Goal: Task Accomplishment & Management: Complete application form

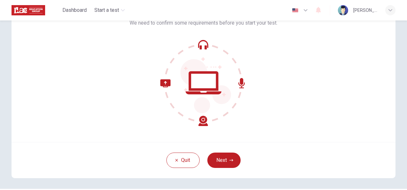
scroll to position [64, 0]
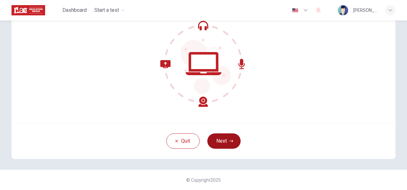
click at [222, 140] on button "Next" at bounding box center [223, 140] width 33 height 15
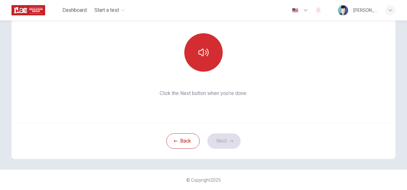
click at [203, 52] on icon "button" at bounding box center [203, 52] width 10 height 10
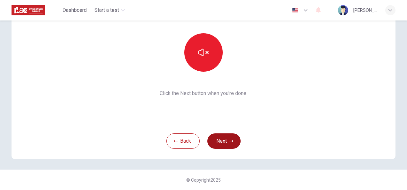
click at [219, 139] on button "Next" at bounding box center [223, 140] width 33 height 15
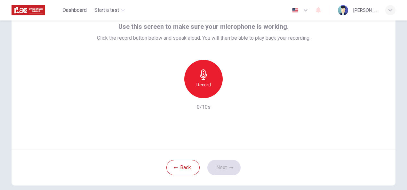
scroll to position [37, 0]
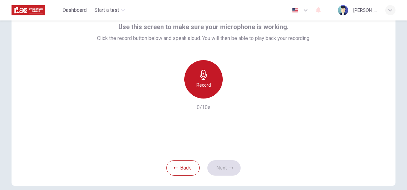
click at [205, 74] on icon "button" at bounding box center [203, 75] width 10 height 10
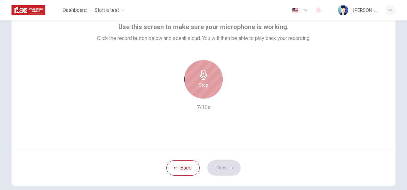
click at [201, 78] on icon "button" at bounding box center [203, 75] width 7 height 10
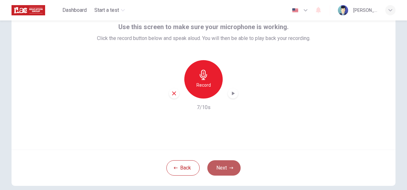
click at [219, 165] on button "Next" at bounding box center [223, 167] width 33 height 15
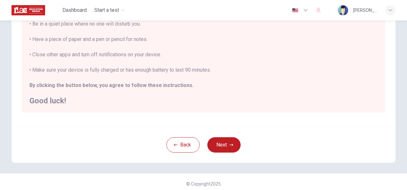
scroll to position [145, 0]
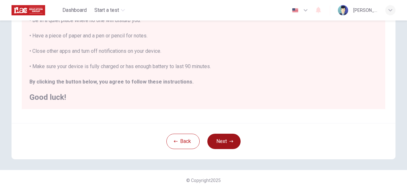
click at [222, 144] on button "Next" at bounding box center [223, 141] width 33 height 15
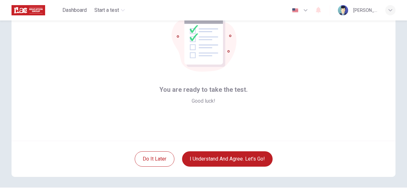
scroll to position [55, 0]
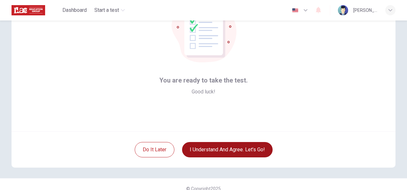
click at [234, 148] on button "I understand and agree. Let’s go!" at bounding box center [227, 149] width 91 height 15
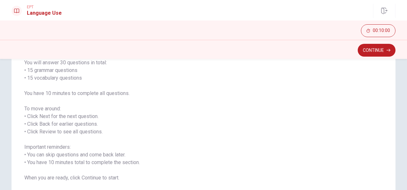
scroll to position [25, 0]
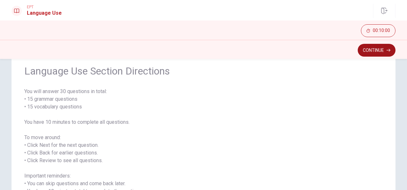
click at [367, 53] on button "Continue" at bounding box center [377, 50] width 38 height 13
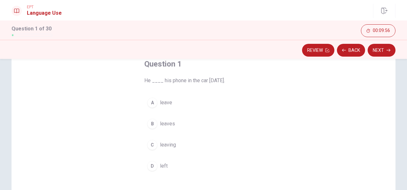
scroll to position [37, 0]
click at [149, 125] on div "B" at bounding box center [152, 125] width 10 height 10
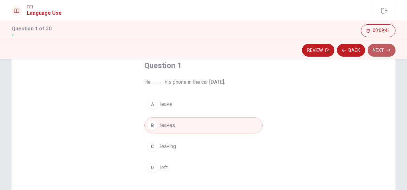
click at [375, 51] on button "Next" at bounding box center [382, 50] width 28 height 13
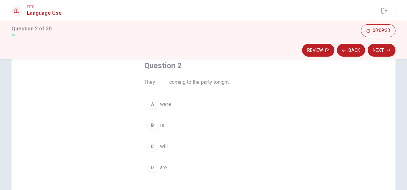
click at [149, 166] on div "D" at bounding box center [152, 168] width 10 height 10
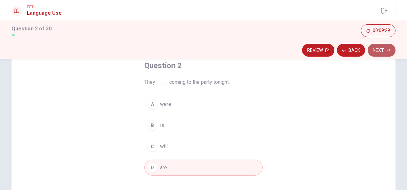
click at [380, 49] on button "Next" at bounding box center [382, 50] width 28 height 13
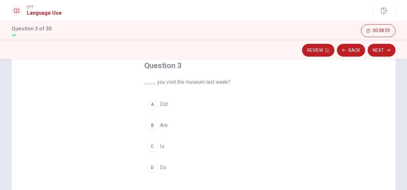
click at [152, 105] on div "A" at bounding box center [152, 104] width 10 height 10
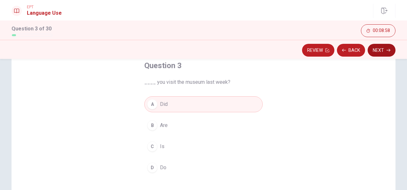
click at [380, 49] on button "Next" at bounding box center [382, 50] width 28 height 13
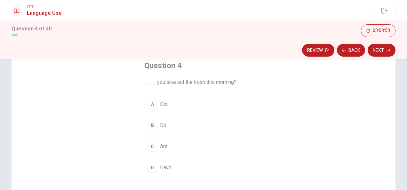
drag, startPoint x: 232, startPoint y: 81, endPoint x: 171, endPoint y: 81, distance: 61.1
click at [171, 81] on span "____ you take out the trash this morning?" at bounding box center [203, 82] width 118 height 8
drag, startPoint x: 165, startPoint y: 81, endPoint x: 195, endPoint y: 80, distance: 30.1
click at [195, 80] on span "____ you take out the trash this morning?" at bounding box center [203, 82] width 118 height 8
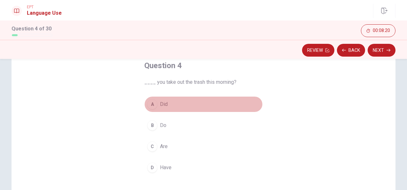
click at [152, 103] on div "A" at bounding box center [152, 104] width 10 height 10
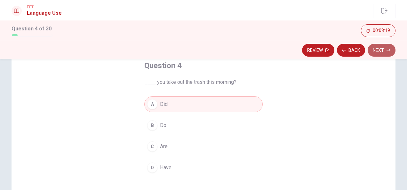
click at [387, 47] on button "Next" at bounding box center [382, 50] width 28 height 13
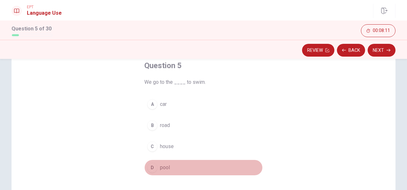
click at [149, 169] on div "D" at bounding box center [152, 168] width 10 height 10
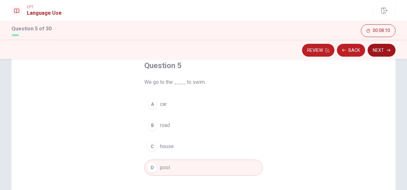
click at [376, 52] on button "Next" at bounding box center [382, 50] width 28 height 13
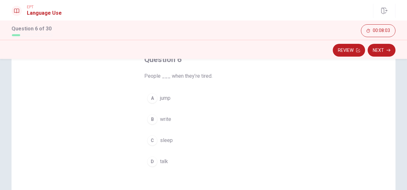
scroll to position [44, 0]
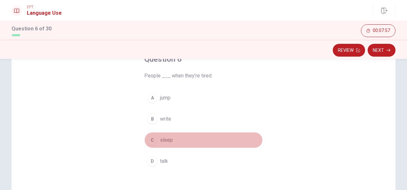
click at [151, 139] on div "C" at bounding box center [152, 140] width 10 height 10
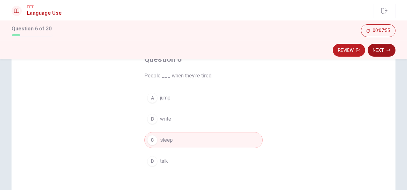
click at [382, 49] on button "Next" at bounding box center [382, 50] width 28 height 13
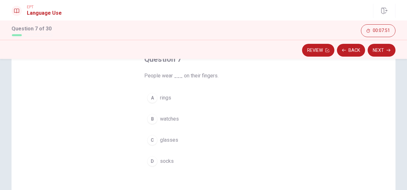
click at [149, 96] on div "A" at bounding box center [152, 98] width 10 height 10
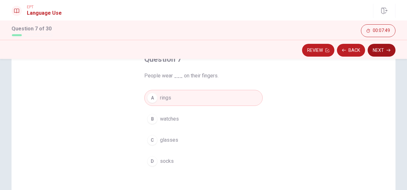
click at [381, 48] on button "Next" at bounding box center [382, 50] width 28 height 13
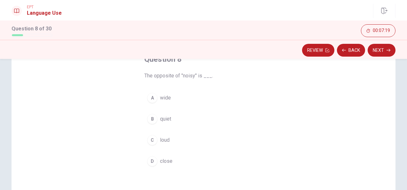
click at [151, 117] on div "B" at bounding box center [152, 119] width 10 height 10
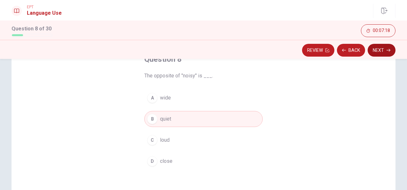
click at [380, 51] on button "Next" at bounding box center [382, 50] width 28 height 13
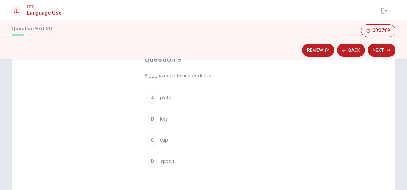
click at [149, 120] on div "B" at bounding box center [152, 119] width 10 height 10
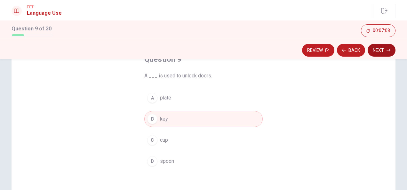
click at [379, 53] on button "Next" at bounding box center [382, 50] width 28 height 13
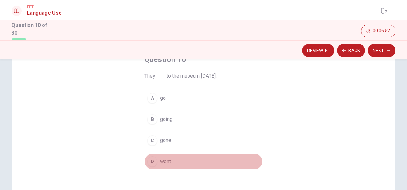
click at [149, 162] on div "D" at bounding box center [152, 162] width 10 height 10
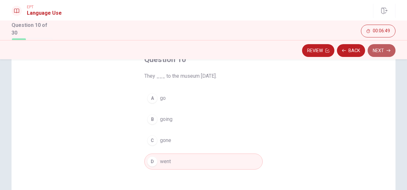
click at [376, 50] on button "Next" at bounding box center [382, 50] width 28 height 13
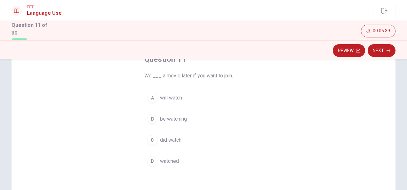
scroll to position [42, 0]
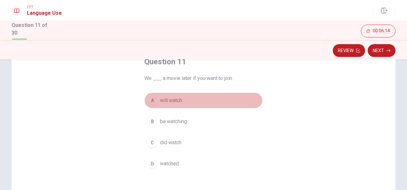
click at [148, 98] on div "A" at bounding box center [152, 100] width 10 height 10
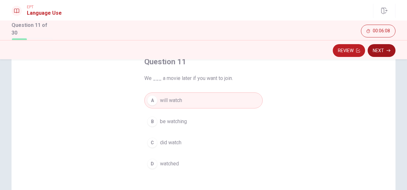
click at [377, 50] on button "Next" at bounding box center [382, 50] width 28 height 13
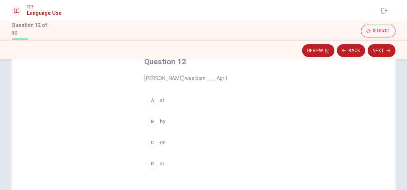
click at [148, 141] on div "C" at bounding box center [152, 143] width 10 height 10
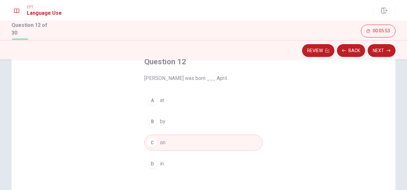
click at [153, 164] on div "D" at bounding box center [152, 164] width 10 height 10
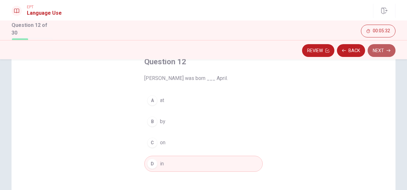
click at [380, 53] on button "Next" at bounding box center [382, 50] width 28 height 13
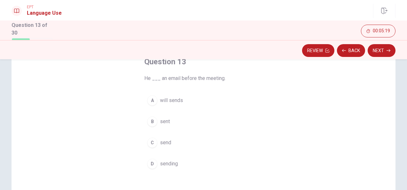
click at [161, 119] on span "sent" at bounding box center [165, 122] width 10 height 8
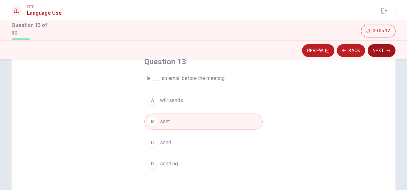
click at [378, 49] on button "Next" at bounding box center [382, 50] width 28 height 13
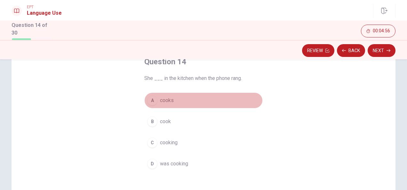
click at [150, 100] on div "A" at bounding box center [152, 100] width 10 height 10
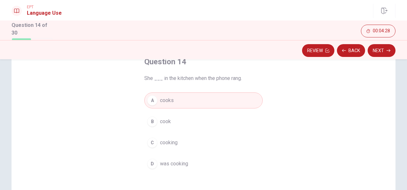
click at [172, 165] on span "was cooking" at bounding box center [174, 164] width 28 height 8
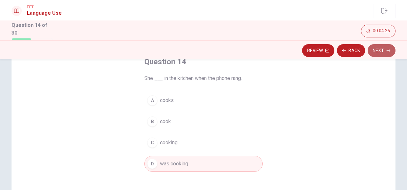
click at [379, 48] on button "Next" at bounding box center [382, 50] width 28 height 13
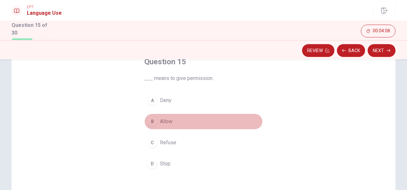
click at [160, 121] on span "Allow" at bounding box center [166, 122] width 12 height 8
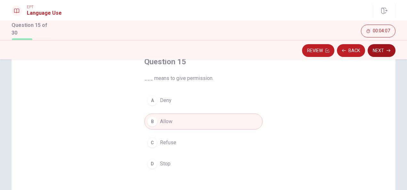
click at [380, 51] on button "Next" at bounding box center [382, 50] width 28 height 13
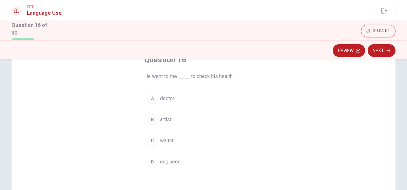
scroll to position [46, 0]
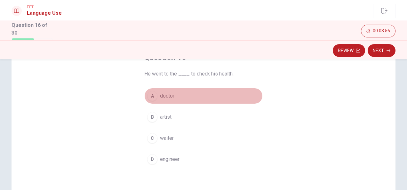
click at [150, 96] on div "A" at bounding box center [152, 96] width 10 height 10
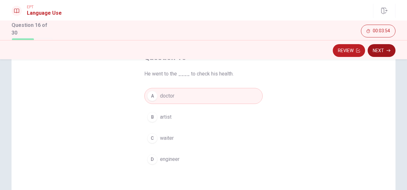
click at [389, 49] on icon "button" at bounding box center [389, 51] width 4 height 4
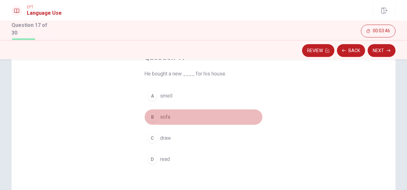
click at [150, 114] on div "B" at bounding box center [152, 117] width 10 height 10
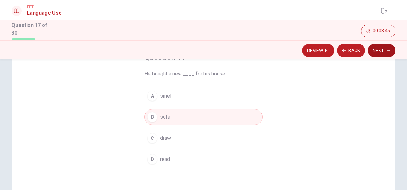
click at [378, 53] on button "Next" at bounding box center [382, 50] width 28 height 13
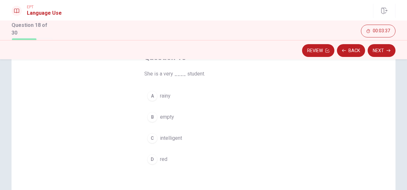
click at [152, 136] on div "C" at bounding box center [152, 138] width 10 height 10
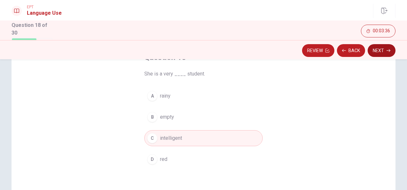
click at [381, 49] on button "Next" at bounding box center [382, 50] width 28 height 13
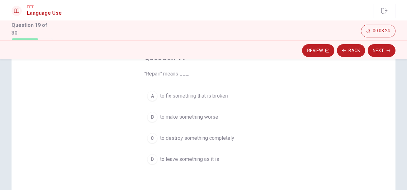
click at [150, 92] on div "A" at bounding box center [152, 96] width 10 height 10
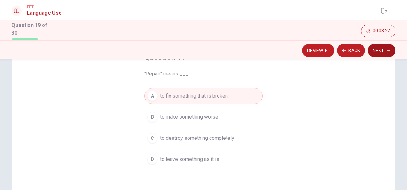
click at [384, 53] on button "Next" at bounding box center [382, 50] width 28 height 13
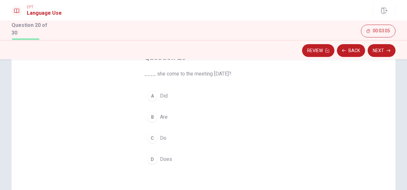
click at [151, 93] on div "A" at bounding box center [152, 96] width 10 height 10
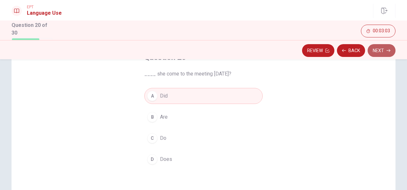
click at [379, 51] on button "Next" at bounding box center [382, 50] width 28 height 13
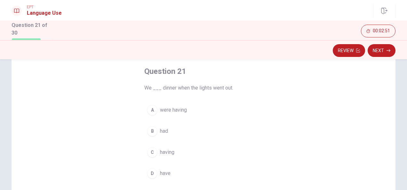
scroll to position [33, 0]
click at [149, 107] on div "A" at bounding box center [152, 109] width 10 height 10
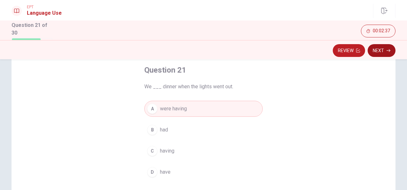
click at [377, 53] on button "Next" at bounding box center [382, 50] width 28 height 13
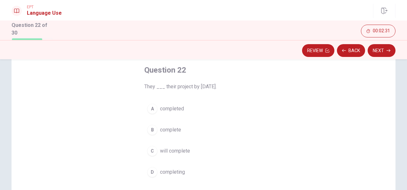
click at [151, 149] on div "C" at bounding box center [152, 151] width 10 height 10
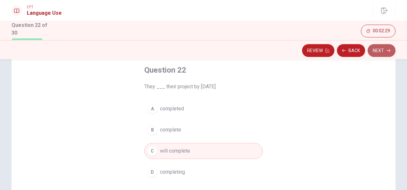
click at [382, 47] on button "Next" at bounding box center [382, 50] width 28 height 13
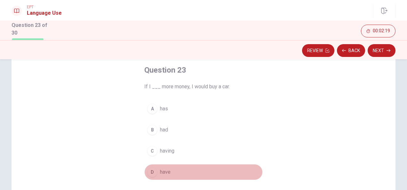
click at [150, 171] on div "D" at bounding box center [152, 172] width 10 height 10
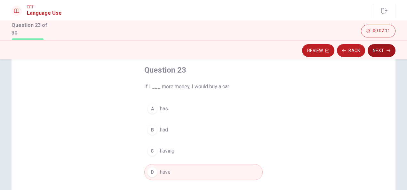
click at [380, 46] on button "Next" at bounding box center [382, 50] width 28 height 13
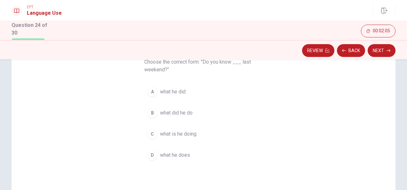
scroll to position [40, 0]
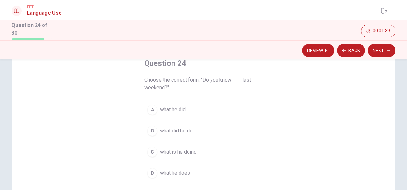
click at [175, 166] on button "D what he does" at bounding box center [203, 173] width 118 height 16
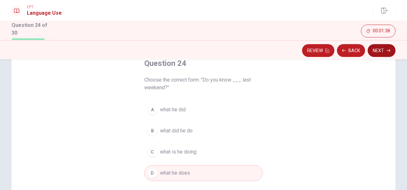
click at [377, 46] on button "Next" at bounding box center [382, 50] width 28 height 13
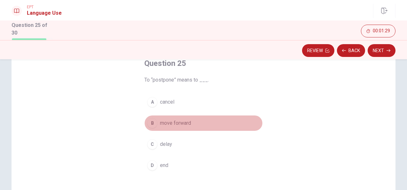
click at [150, 122] on div "B" at bounding box center [152, 123] width 10 height 10
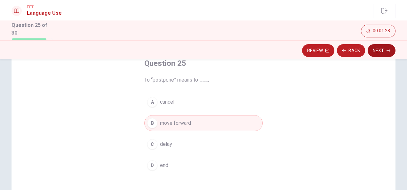
click at [375, 50] on button "Next" at bounding box center [382, 50] width 28 height 13
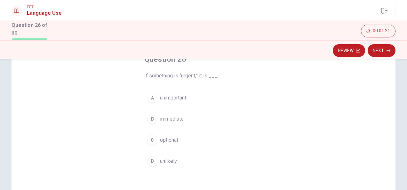
scroll to position [47, 0]
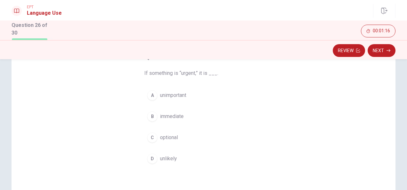
click at [149, 116] on div "B" at bounding box center [152, 116] width 10 height 10
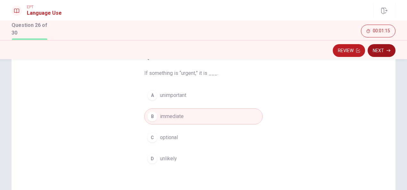
click at [376, 51] on button "Next" at bounding box center [382, 50] width 28 height 13
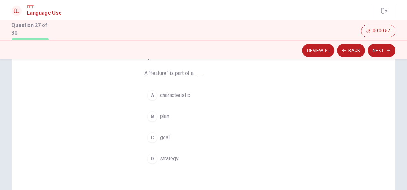
click at [149, 96] on div "A" at bounding box center [152, 95] width 10 height 10
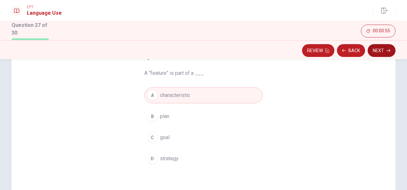
click at [385, 48] on button "Next" at bounding box center [382, 50] width 28 height 13
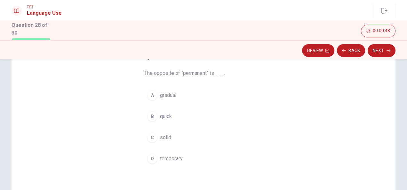
click at [151, 155] on div "D" at bounding box center [152, 159] width 10 height 10
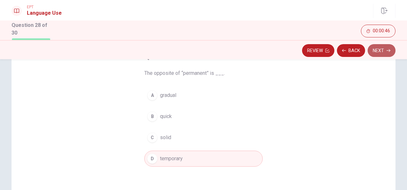
click at [378, 52] on button "Next" at bounding box center [382, 50] width 28 height 13
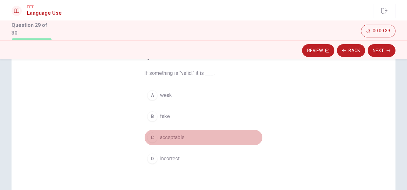
click at [153, 135] on div "C" at bounding box center [152, 138] width 10 height 10
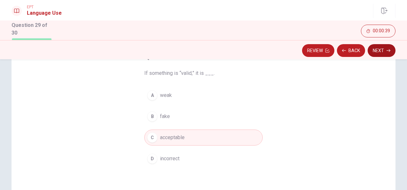
click at [376, 50] on button "Next" at bounding box center [382, 50] width 28 height 13
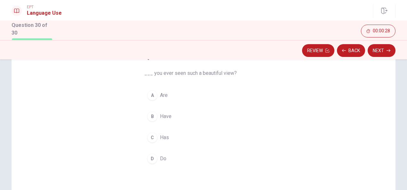
click at [152, 114] on div "B" at bounding box center [152, 116] width 10 height 10
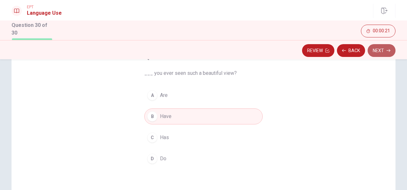
click at [375, 52] on button "Next" at bounding box center [382, 50] width 28 height 13
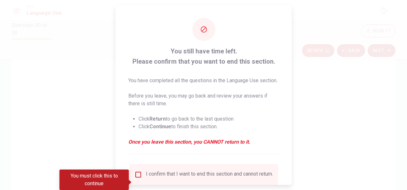
click at [292, 44] on div at bounding box center [203, 95] width 407 height 190
drag, startPoint x: 292, startPoint y: 44, endPoint x: 291, endPoint y: 73, distance: 29.5
click at [291, 73] on div "You still have time left. Please confirm that you want to end this section. You…" at bounding box center [203, 95] width 407 height 190
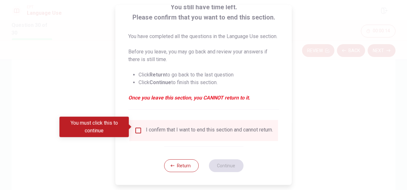
scroll to position [56, 0]
click at [135, 127] on input "You must click this to continue" at bounding box center [138, 131] width 8 height 8
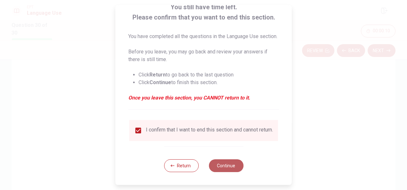
click at [228, 164] on button "Continue" at bounding box center [226, 165] width 35 height 13
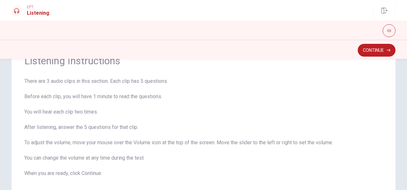
scroll to position [31, 0]
click at [371, 51] on button "Continue" at bounding box center [377, 50] width 38 height 13
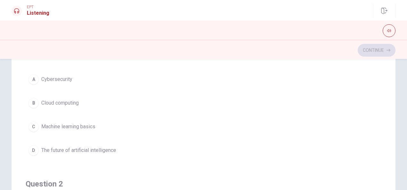
scroll to position [0, 0]
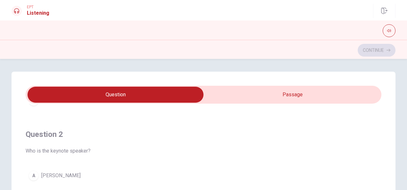
type input "8"
click at [303, 97] on input "checkbox" at bounding box center [116, 95] width 534 height 16
checkbox input "true"
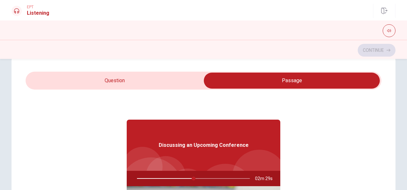
scroll to position [13, 0]
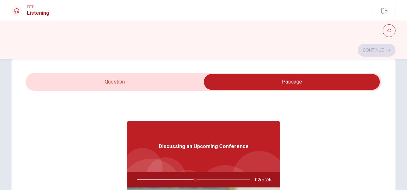
type input "52"
click at [107, 80] on input "checkbox" at bounding box center [292, 82] width 534 height 16
checkbox input "false"
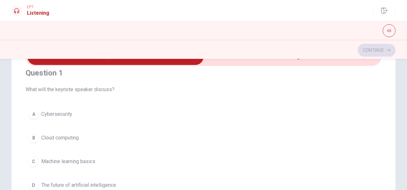
scroll to position [0, 0]
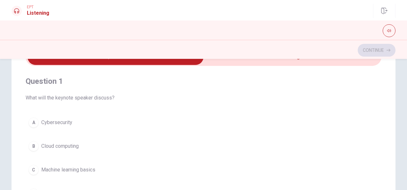
type input "63"
click at [256, 61] on input "checkbox" at bounding box center [116, 57] width 534 height 16
checkbox input "true"
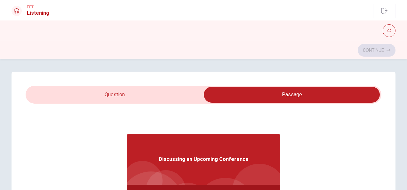
type input "64"
click at [143, 90] on input "checkbox" at bounding box center [292, 95] width 534 height 16
checkbox input "false"
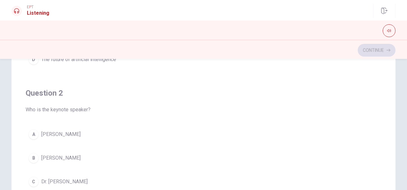
scroll to position [104, 0]
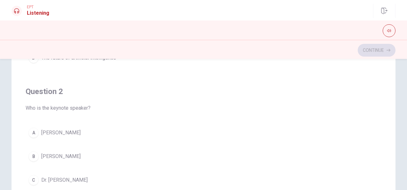
click at [33, 133] on div "A" at bounding box center [33, 133] width 10 height 10
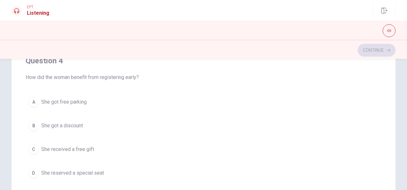
scroll to position [428, 0]
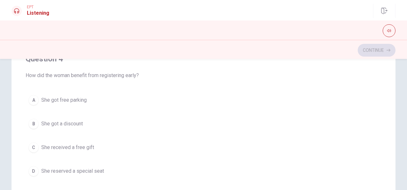
click at [33, 120] on div "B" at bounding box center [33, 124] width 10 height 10
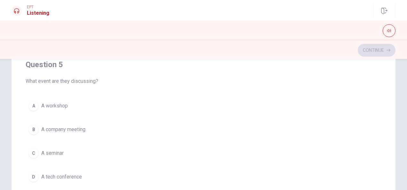
scroll to position [131, 0]
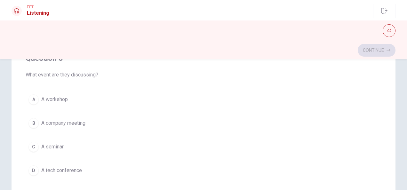
click at [31, 166] on div "D" at bounding box center [33, 171] width 10 height 10
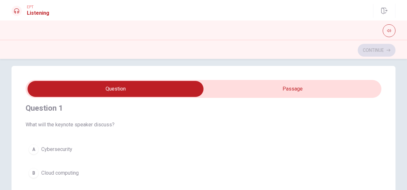
scroll to position [0, 0]
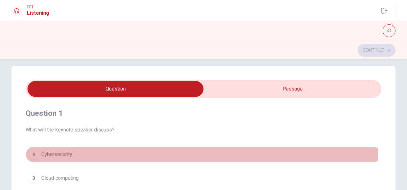
click at [32, 152] on div "A" at bounding box center [33, 154] width 10 height 10
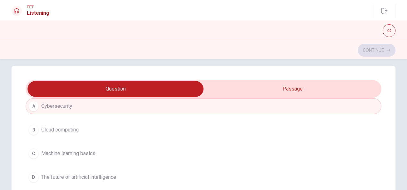
scroll to position [46, 0]
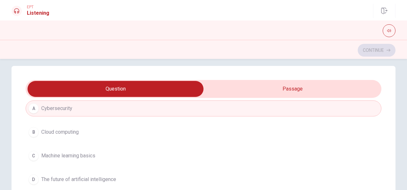
click at [47, 129] on span "Cloud computing" at bounding box center [59, 132] width 37 height 8
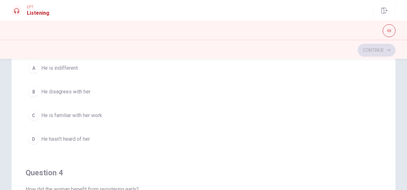
scroll to position [266, 0]
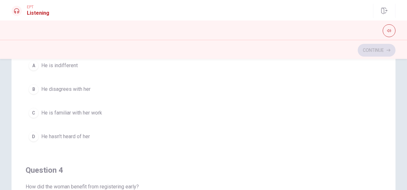
click at [33, 133] on div "D" at bounding box center [33, 137] width 10 height 10
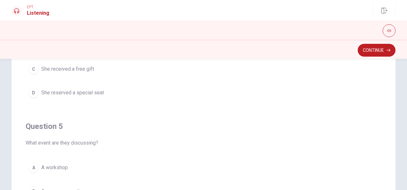
scroll to position [514, 0]
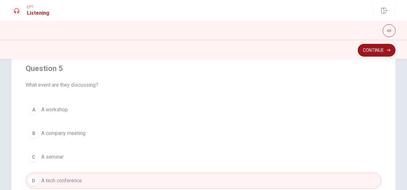
click at [371, 53] on button "Continue" at bounding box center [377, 50] width 38 height 13
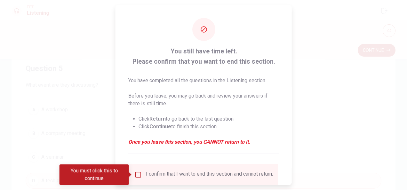
click at [137, 175] on input "You must click this to continue" at bounding box center [138, 175] width 8 height 8
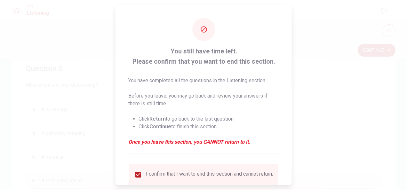
click at [327, 101] on div at bounding box center [203, 95] width 407 height 190
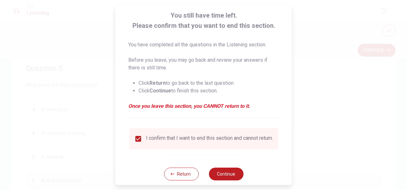
scroll to position [38, 0]
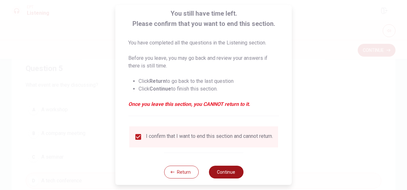
click at [222, 175] on button "Continue" at bounding box center [226, 172] width 35 height 13
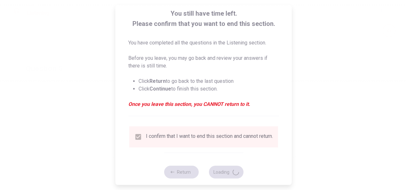
scroll to position [0, 0]
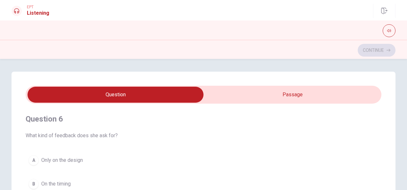
type input "1"
click at [305, 96] on input "checkbox" at bounding box center [116, 95] width 534 height 16
checkbox input "true"
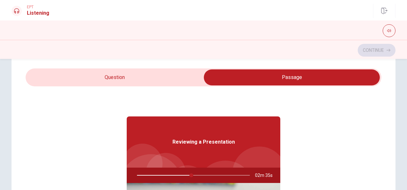
scroll to position [15, 0]
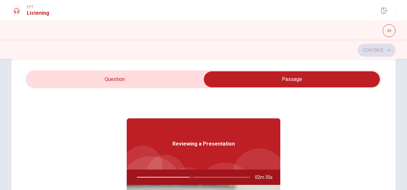
type input "49"
click at [112, 77] on input "checkbox" at bounding box center [292, 79] width 534 height 16
checkbox input "false"
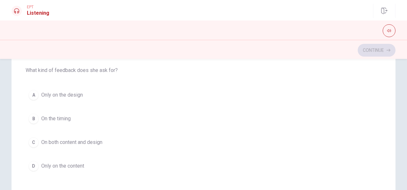
scroll to position [68, 0]
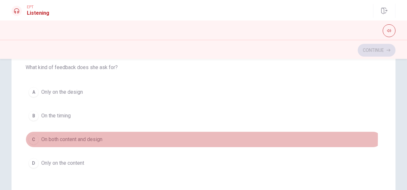
click at [53, 137] on span "On both content and design" at bounding box center [71, 140] width 61 height 8
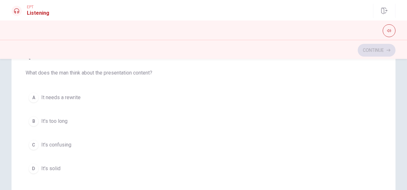
scroll to position [143, 0]
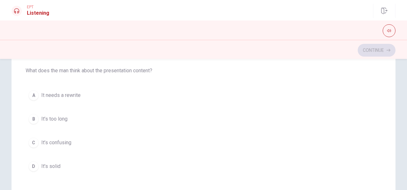
click at [31, 93] on div "A" at bounding box center [33, 95] width 10 height 10
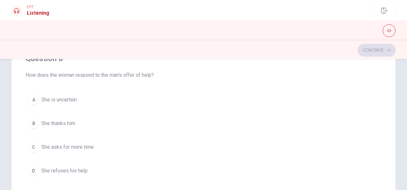
scroll to position [287, 0]
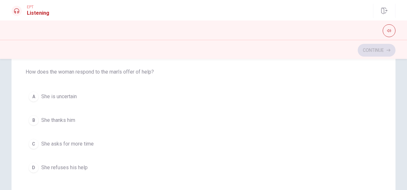
click at [34, 117] on div "B" at bounding box center [33, 120] width 10 height 10
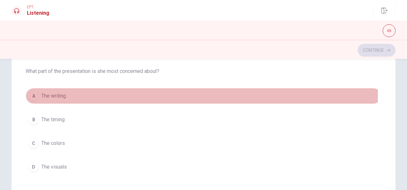
click at [29, 92] on div "A" at bounding box center [33, 96] width 10 height 10
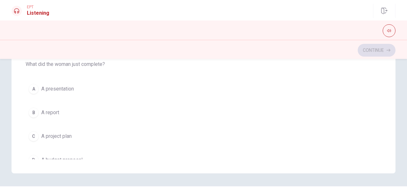
scroll to position [502, 0]
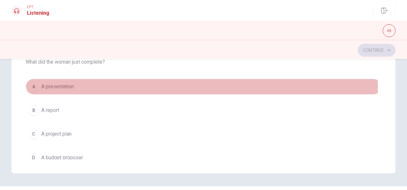
click at [66, 84] on span "A presentation" at bounding box center [57, 87] width 33 height 8
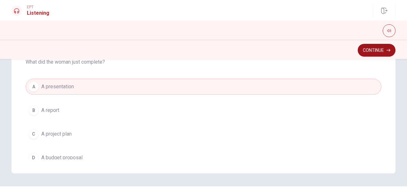
click at [370, 48] on button "Continue" at bounding box center [377, 50] width 38 height 13
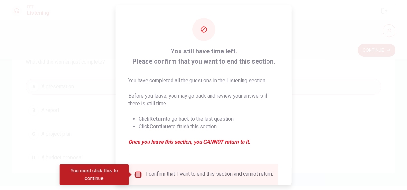
click at [139, 175] on input "You must click this to continue" at bounding box center [138, 175] width 8 height 8
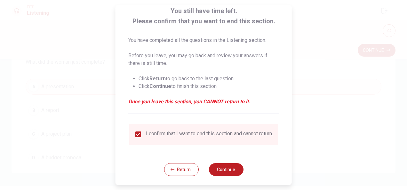
scroll to position [49, 0]
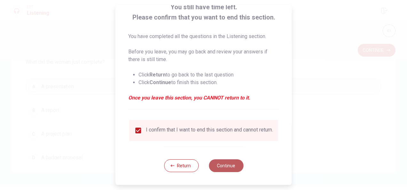
click at [233, 163] on button "Continue" at bounding box center [226, 165] width 35 height 13
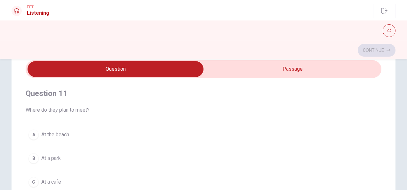
scroll to position [0, 0]
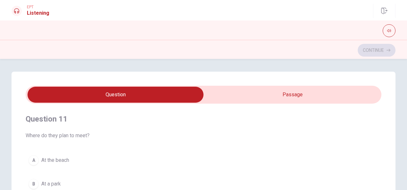
type input "3"
click at [268, 92] on input "checkbox" at bounding box center [116, 95] width 534 height 16
checkbox input "true"
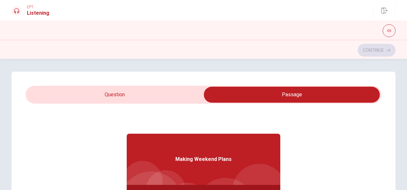
type input "51"
click at [138, 98] on input "checkbox" at bounding box center [292, 95] width 534 height 16
checkbox input "false"
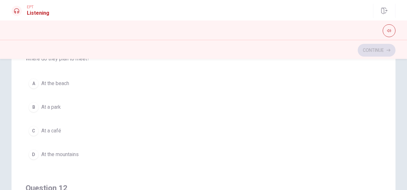
scroll to position [77, 0]
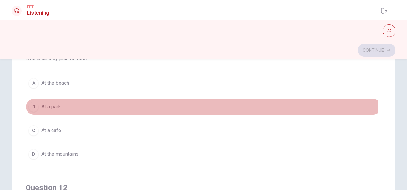
click at [32, 106] on div "B" at bounding box center [33, 107] width 10 height 10
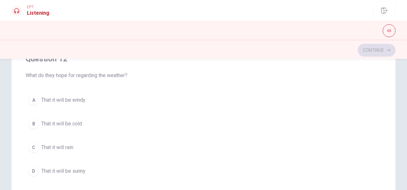
scroll to position [130, 0]
click at [50, 95] on span "That it will be windy" at bounding box center [63, 99] width 44 height 8
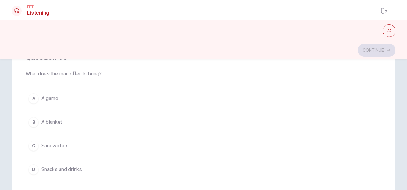
scroll to position [279, 0]
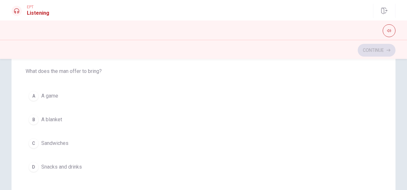
click at [46, 141] on span "Sandwiches" at bounding box center [54, 144] width 27 height 8
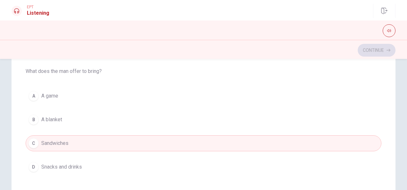
click at [69, 166] on span "Snacks and drinks" at bounding box center [61, 167] width 41 height 8
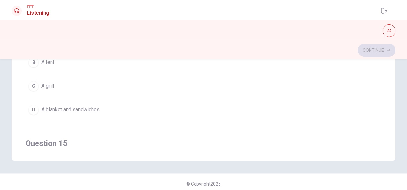
scroll to position [393, 0]
click at [65, 104] on span "A blanket and sandwiches" at bounding box center [70, 108] width 58 height 8
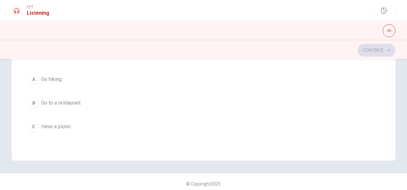
scroll to position [514, 0]
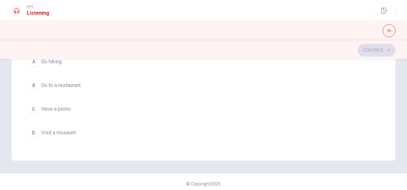
click at [59, 107] on span "Have a picnic" at bounding box center [56, 109] width 30 height 8
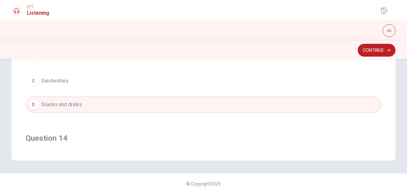
scroll to position [248, 0]
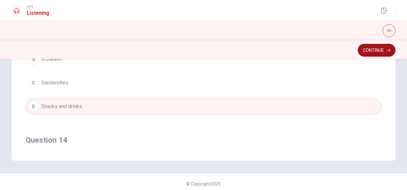
click at [365, 48] on button "Continue" at bounding box center [377, 50] width 38 height 13
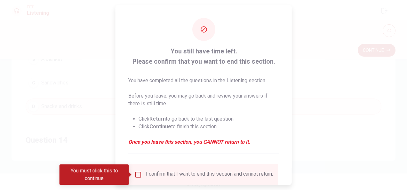
click at [139, 174] on input "You must click this to continue" at bounding box center [138, 175] width 8 height 8
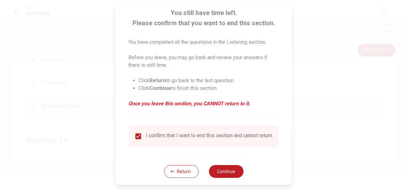
scroll to position [46, 0]
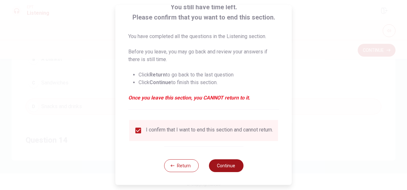
click at [225, 165] on button "Continue" at bounding box center [226, 165] width 35 height 13
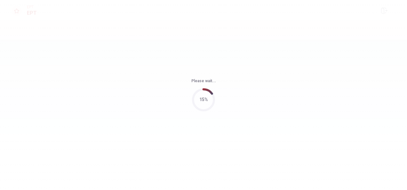
scroll to position [0, 0]
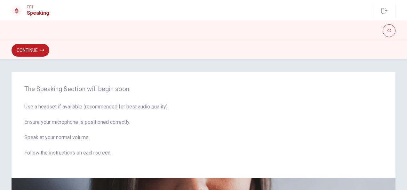
drag, startPoint x: 403, startPoint y: 70, endPoint x: 407, endPoint y: 79, distance: 10.1
click at [407, 79] on div "The Speaking Section will begin soon. Use a headset if available (recommended f…" at bounding box center [203, 124] width 407 height 131
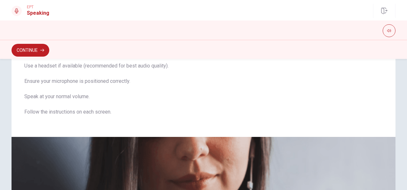
scroll to position [3, 0]
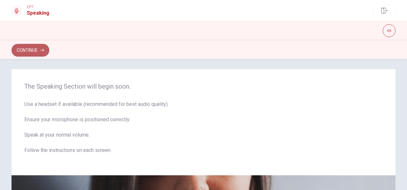
click at [26, 49] on button "Continue" at bounding box center [31, 50] width 38 height 13
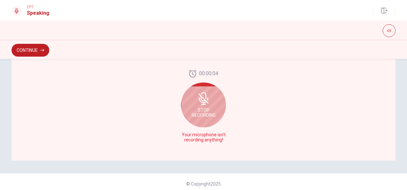
scroll to position [194, 0]
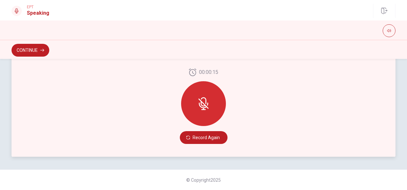
click at [198, 106] on icon at bounding box center [203, 103] width 13 height 13
click at [198, 135] on button "Record Again" at bounding box center [204, 137] width 48 height 13
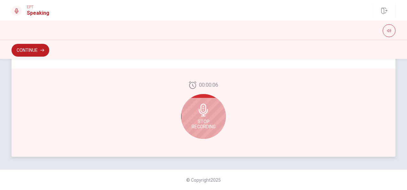
click at [208, 121] on span "Stop Recording" at bounding box center [204, 124] width 24 height 10
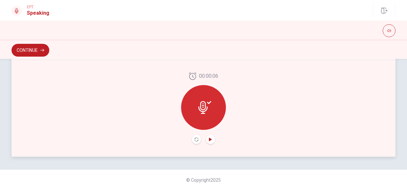
click at [209, 140] on icon "Play Audio" at bounding box center [211, 140] width 4 height 4
click at [24, 50] on button "Continue" at bounding box center [31, 50] width 38 height 13
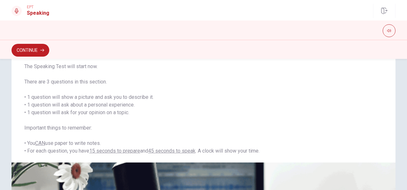
scroll to position [40, 0]
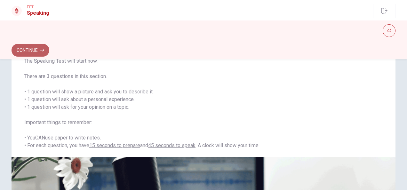
click at [29, 51] on button "Continue" at bounding box center [31, 50] width 38 height 13
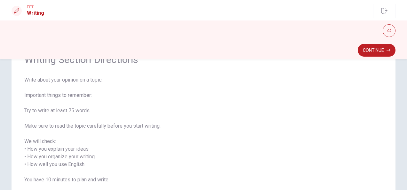
scroll to position [38, 0]
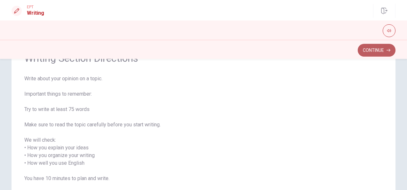
click at [375, 51] on button "Continue" at bounding box center [377, 50] width 38 height 13
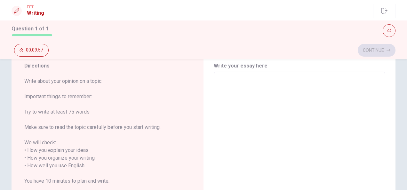
scroll to position [24, 0]
click at [364, 84] on textarea at bounding box center [299, 161] width 163 height 170
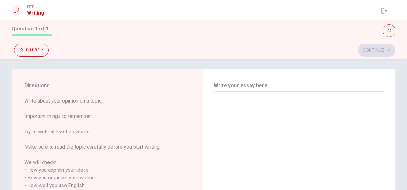
scroll to position [0, 0]
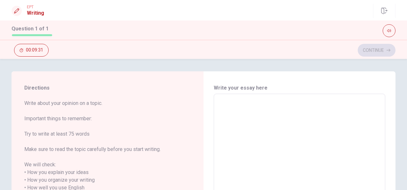
type textarea "N"
type textarea "x"
type textarea "Ne"
type textarea "x"
type textarea "New"
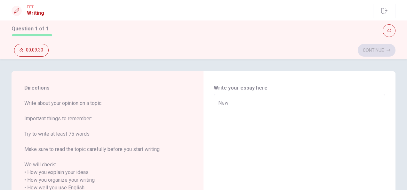
type textarea "x"
type textarea "New"
type textarea "x"
type textarea "New y"
type textarea "x"
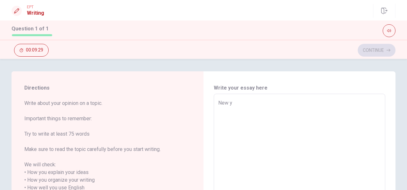
type textarea "New yo"
type textarea "x"
type textarea "New yor"
type textarea "x"
type textarea "New yor"
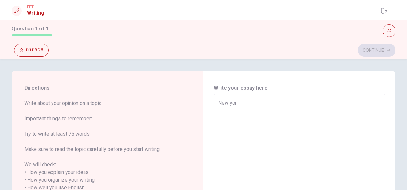
type textarea "x"
type textarea "New yor"
type textarea "x"
type textarea "[US_STATE]"
type textarea "x"
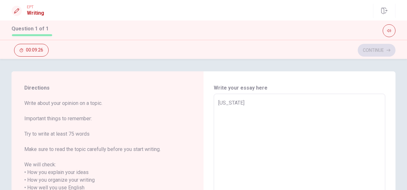
type textarea "[US_STATE]"
type textarea "x"
type textarea "[US_STATE] i"
type textarea "x"
type textarea "[US_STATE] is"
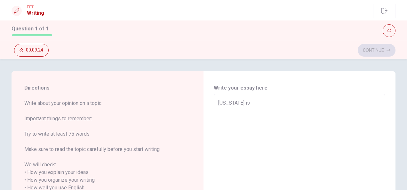
type textarea "x"
type textarea "[US_STATE] is"
type textarea "x"
type textarea "[US_STATE] is a"
type textarea "x"
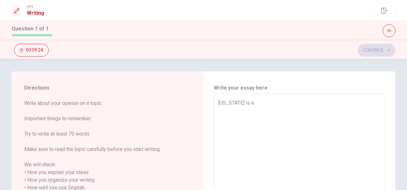
type textarea "[US_STATE] is a"
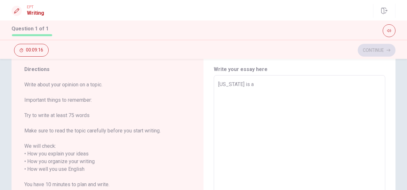
scroll to position [0, 0]
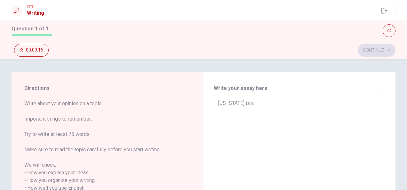
type textarea "x"
type textarea "[US_STATE] is a s"
type textarea "x"
type textarea "[US_STATE] is a sp"
type textarea "x"
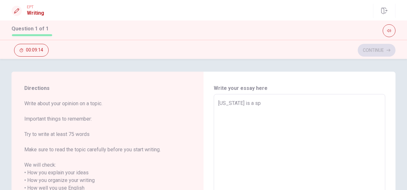
type textarea "[US_STATE] is a spe"
type textarea "x"
type textarea "[US_STATE] is a spec"
type textarea "x"
type textarea "[US_STATE] is a speci"
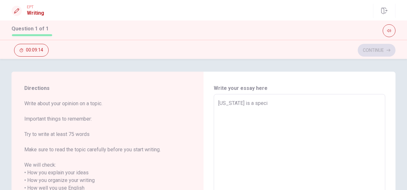
type textarea "x"
type textarea "[US_STATE] is a specia"
type textarea "x"
type textarea "[US_STATE] is a special"
type textarea "x"
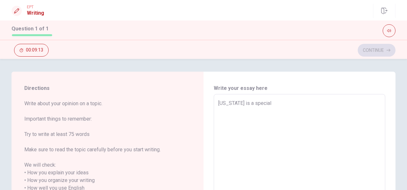
type textarea "[US_STATE] is a special"
type textarea "x"
type textarea "[US_STATE] is a special p"
type textarea "x"
type textarea "[US_STATE] is a special pl"
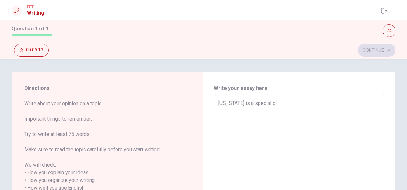
type textarea "x"
type textarea "[US_STATE] is a special pla"
type textarea "x"
type textarea "[US_STATE] is a special plan"
type textarea "x"
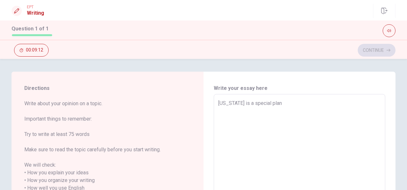
type textarea "[US_STATE] is a special pla"
type textarea "x"
type textarea "[US_STATE] is a special plac"
type textarea "x"
type textarea "[US_STATE] is a special place"
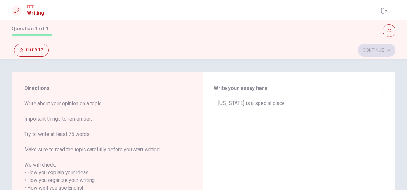
type textarea "x"
type textarea "[US_STATE] is a special place"
type textarea "x"
type textarea "[US_STATE] is a special place p"
type textarea "x"
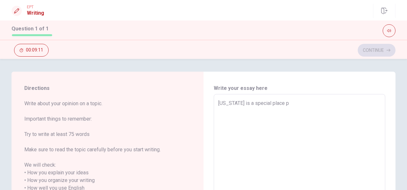
type textarea "[US_STATE] is a special place"
type textarea "x"
type textarea "[US_STATE] is a special place f"
type textarea "x"
type textarea "[US_STATE] is a special place fo"
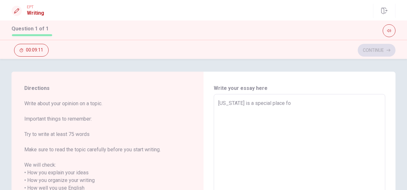
type textarea "x"
type textarea "[US_STATE] is a special place for"
type textarea "x"
type textarea "[US_STATE] is a special place form"
type textarea "x"
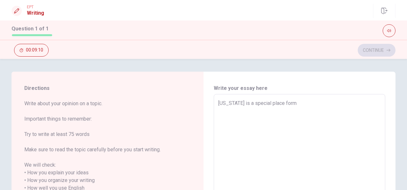
type textarea "[US_STATE] is a special place for"
type textarea "x"
type textarea "[US_STATE] is a special place for"
type textarea "x"
type textarea "[US_STATE] is a special place for m"
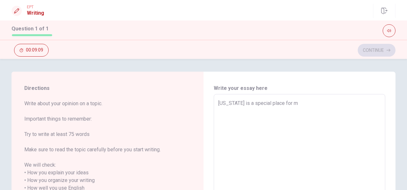
type textarea "x"
type textarea "[US_STATE] is a special place for my"
type textarea "x"
type textarea "[US_STATE] is a special place for my."
type textarea "x"
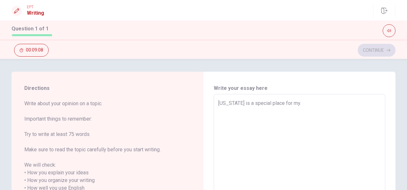
type textarea "[US_STATE] is a special place for my."
type textarea "x"
type textarea "[US_STATE] is a special place for my. I"
type textarea "x"
type textarea "[US_STATE] is a special place for my. Is"
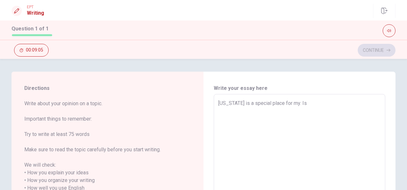
type textarea "x"
type textarea "[US_STATE] is a special place for my. Is"
type textarea "x"
type textarea "[US_STATE] is a special place for my. Is m"
type textarea "x"
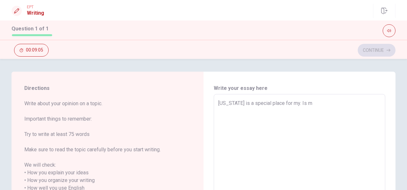
type textarea "[US_STATE] is a special place for my. Is mi"
type textarea "x"
type textarea "[US_STATE] is a special place for my. Is m"
type textarea "x"
type textarea "[US_STATE] is a special place for my. Is my"
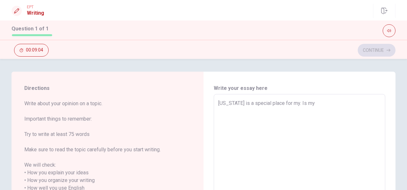
type textarea "x"
type textarea "[US_STATE] is a special place for my. Is my"
type textarea "x"
type textarea "[US_STATE] is a special place for my. Is my f"
type textarea "x"
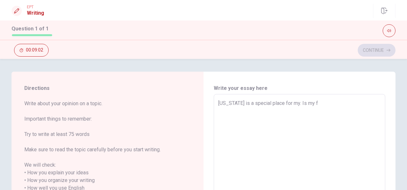
type textarea "[US_STATE] is a special place for my. Is my fa"
type textarea "x"
type textarea "[US_STATE] is a special place for my. Is my fav"
type textarea "x"
type textarea "[US_STATE] is a special place for my. Is my favo"
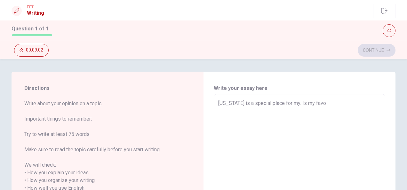
type textarea "x"
type textarea "[US_STATE] is a special place for my. Is my favor"
type textarea "x"
type textarea "[US_STATE] is a special place for my. Is my favori"
type textarea "x"
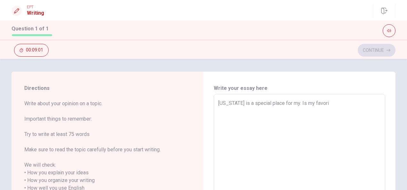
type textarea "[US_STATE] is a special place for my. Is my favorit"
type textarea "x"
type textarea "[US_STATE] is a special place for my. Is my favorite"
type textarea "x"
type textarea "[US_STATE] is a special place for my. Is my favorite"
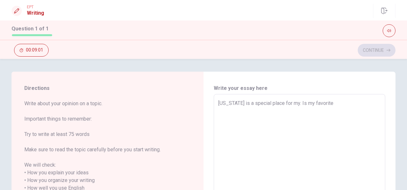
type textarea "x"
type textarea "[US_STATE] is a special place for my. Is my favorite c"
type textarea "x"
type textarea "[US_STATE] is a special place for my. Is my favorite ci"
type textarea "x"
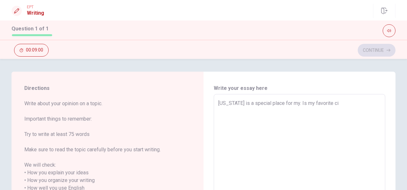
type textarea "[US_STATE] is a special place for my. Is my favorite cit"
type textarea "x"
type textarea "[US_STATE] is a special place for my. Is my favorite city"
type textarea "x"
type textarea "[US_STATE] is a special place for my. Is my favorite city"
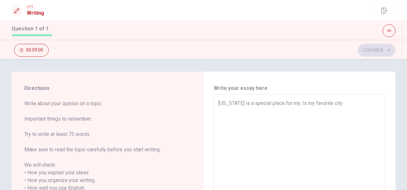
type textarea "x"
type textarea "[US_STATE] is a special place for my. Is my favorite city i"
type textarea "x"
type textarea "[US_STATE] is a special place for my. Is my favorite city in"
type textarea "x"
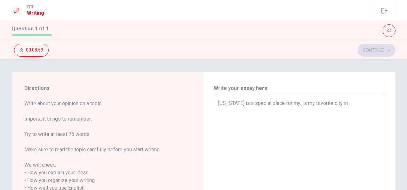
type textarea "[US_STATE] is a special place for my. Is my favorite city in"
type textarea "x"
type textarea "[US_STATE] is a special place for my. Is my favorite city in t"
type textarea "x"
type textarea "[US_STATE] is a special place for my. Is my favorite city in th"
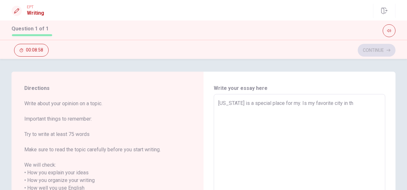
type textarea "x"
type textarea "[US_STATE] is a special place for my. Is my favorite city in the"
type textarea "x"
type textarea "[US_STATE] is a special place for my. Is my favorite city in the"
type textarea "x"
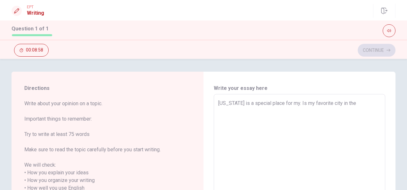
type textarea "[US_STATE] is a special place for my. Is my favorite city in the w"
type textarea "x"
type textarea "[US_STATE] is a special place for my. Is my favorite city in the wo"
type textarea "x"
type textarea "[US_STATE] is a special place for my. Is my favorite city in the woe"
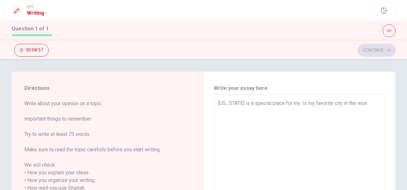
type textarea "x"
type textarea "[US_STATE] is a special place for my. Is my favorite city in the wo"
type textarea "x"
type textarea "[US_STATE] is a special place for my. Is my favorite city in the wor"
type textarea "x"
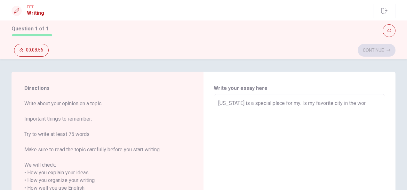
type textarea "[US_STATE] is a special place for my. Is my favorite city in the worl"
type textarea "x"
type textarea "[US_STATE] is a special place for my. Is my favorite city in the wor"
type textarea "x"
type textarea "[US_STATE] is a special place for my. Is my favorite city in the worl"
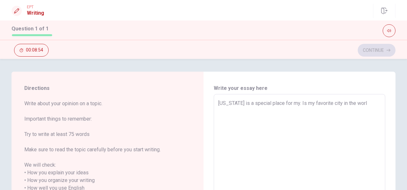
type textarea "x"
type textarea "[US_STATE] is a special place for my. Is my favorite city in the world"
type textarea "x"
type textarea "[US_STATE] is a special place for my. Is my favorite city in the world."
type textarea "x"
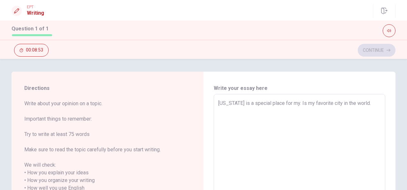
type textarea "[US_STATE] is a special place for my. Is my favorite city in the world."
type textarea "x"
type textarea "[US_STATE] is a special place for my. Is my favorite city in the world. I"
type textarea "x"
type textarea "[US_STATE] is a special place for my. Is my favorite city in the world. I"
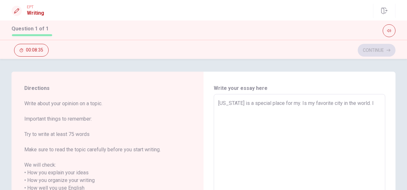
type textarea "x"
type textarea "[US_STATE] is a special place for my. Is my favorite city in the world. I a"
type textarea "x"
type textarea "[US_STATE] is a special place for my. Is my favorite city in the world. I al"
type textarea "x"
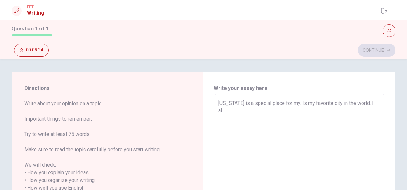
type textarea "[US_STATE] is a special place for my. Is my favorite city in the world. I alw"
type textarea "x"
type textarea "[US_STATE] is a special place for my. Is my favorite city in the world. I alwa"
type textarea "x"
type textarea "[US_STATE] is a special place for my. Is my favorite city in the world. I alway"
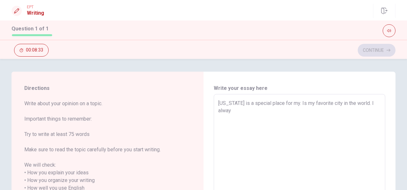
type textarea "x"
type textarea "[US_STATE] is a special place for my. Is my favorite city in the world. I always"
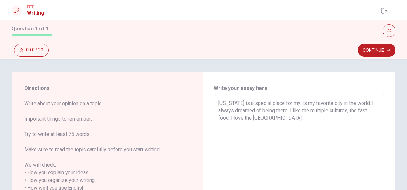
click at [302, 115] on textarea "[US_STATE] is a special place for my. Is my favorite city in the world. I alway…" at bounding box center [299, 185] width 163 height 170
click at [347, 119] on textarea "[US_STATE] is a special place for my. Is my favorite city in the world. I alway…" at bounding box center [299, 185] width 163 height 170
click at [361, 126] on textarea "[US_STATE] is a special place for my. Is my favorite city in the world. I alway…" at bounding box center [299, 185] width 163 height 170
click at [357, 117] on textarea "[US_STATE] is a special place for my. Is my favorite city in the world. I alway…" at bounding box center [299, 185] width 163 height 170
click at [239, 126] on textarea "[US_STATE] is a special place for my. Is my favorite city in the world. I alway…" at bounding box center [299, 185] width 163 height 170
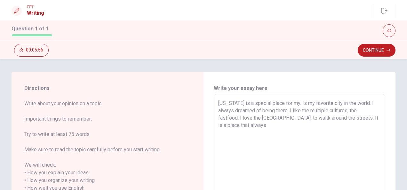
click at [262, 125] on textarea "[US_STATE] is a special place for my. Is my favorite city in the world. I alway…" at bounding box center [299, 185] width 163 height 170
click at [288, 125] on textarea "[US_STATE] is a special place for my. Is my favorite city in the world. I alway…" at bounding box center [299, 185] width 163 height 170
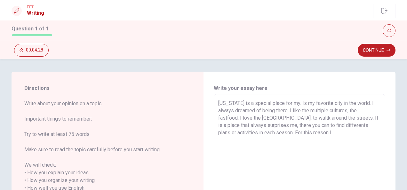
click at [328, 130] on textarea "[US_STATE] is a special place for my. Is my favorite city in the world. I alway…" at bounding box center [299, 185] width 163 height 170
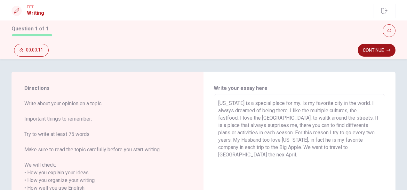
click at [375, 51] on button "Continue" at bounding box center [377, 50] width 38 height 13
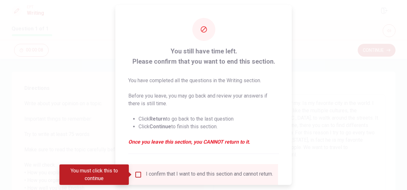
click at [136, 174] on input "You must click this to continue" at bounding box center [138, 175] width 8 height 8
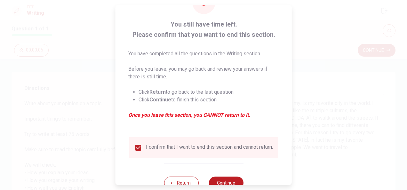
scroll to position [49, 0]
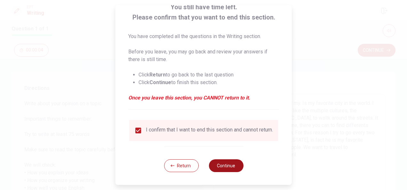
click at [224, 166] on button "Continue" at bounding box center [226, 165] width 35 height 13
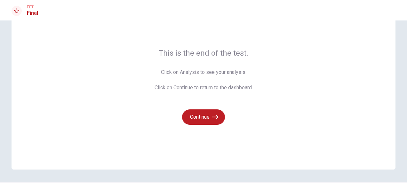
scroll to position [43, 0]
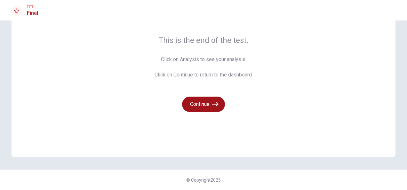
click at [200, 109] on button "Continue" at bounding box center [203, 104] width 43 height 15
